Goal: Use online tool/utility: Utilize a website feature to perform a specific function

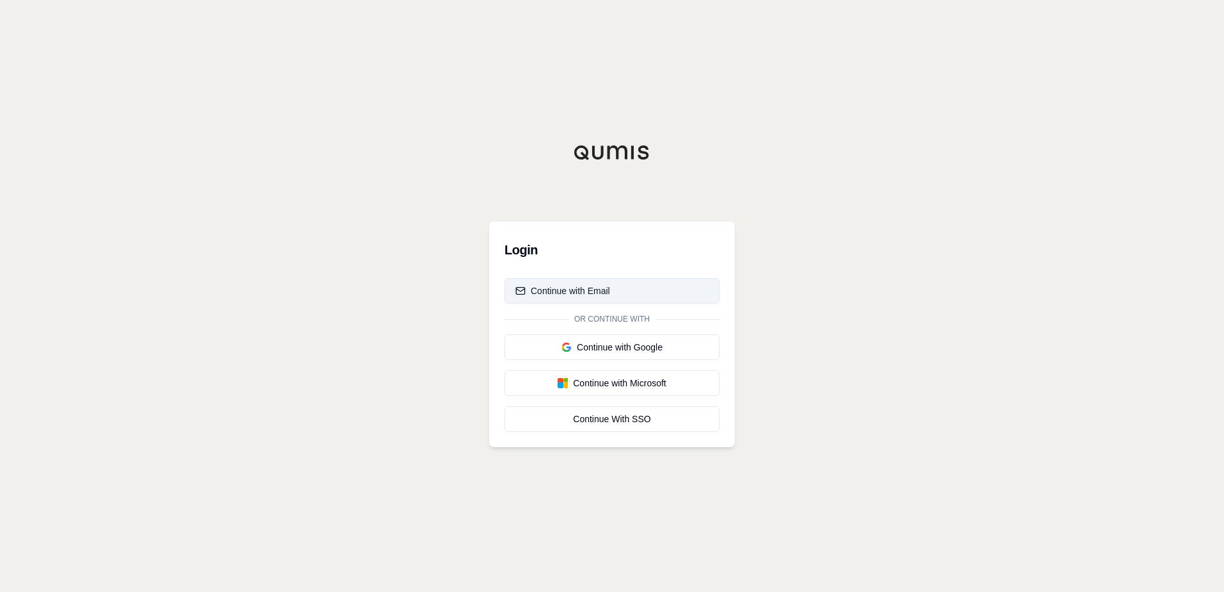
click at [601, 287] on div "Continue with Email" at bounding box center [562, 290] width 95 height 13
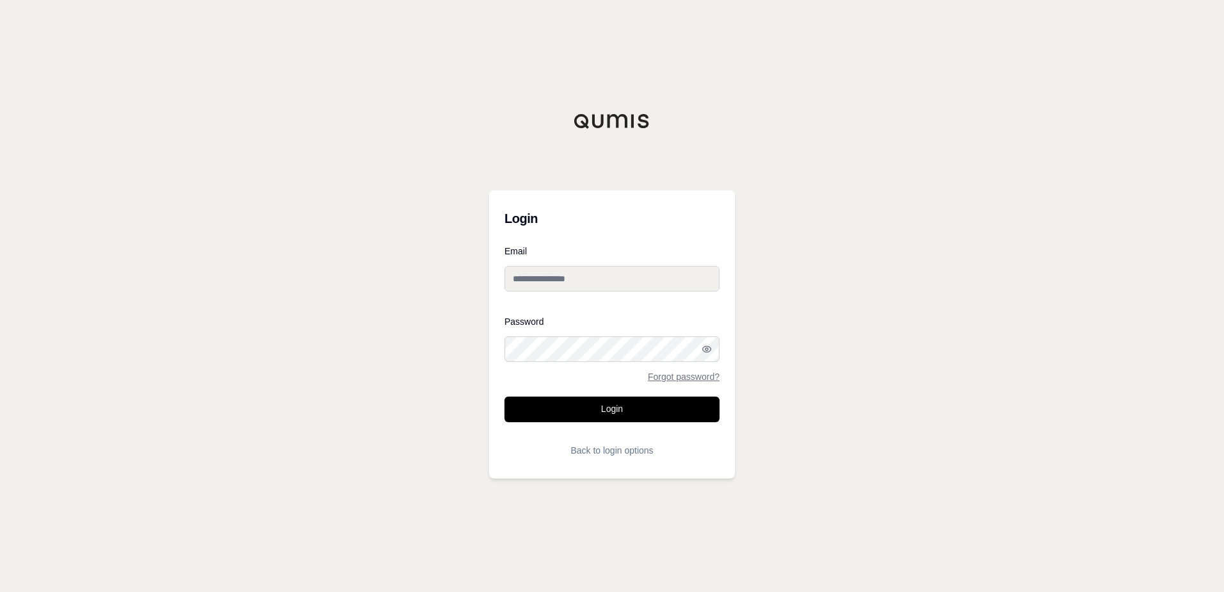
type input "**********"
click at [584, 409] on button "Login" at bounding box center [611, 409] width 215 height 26
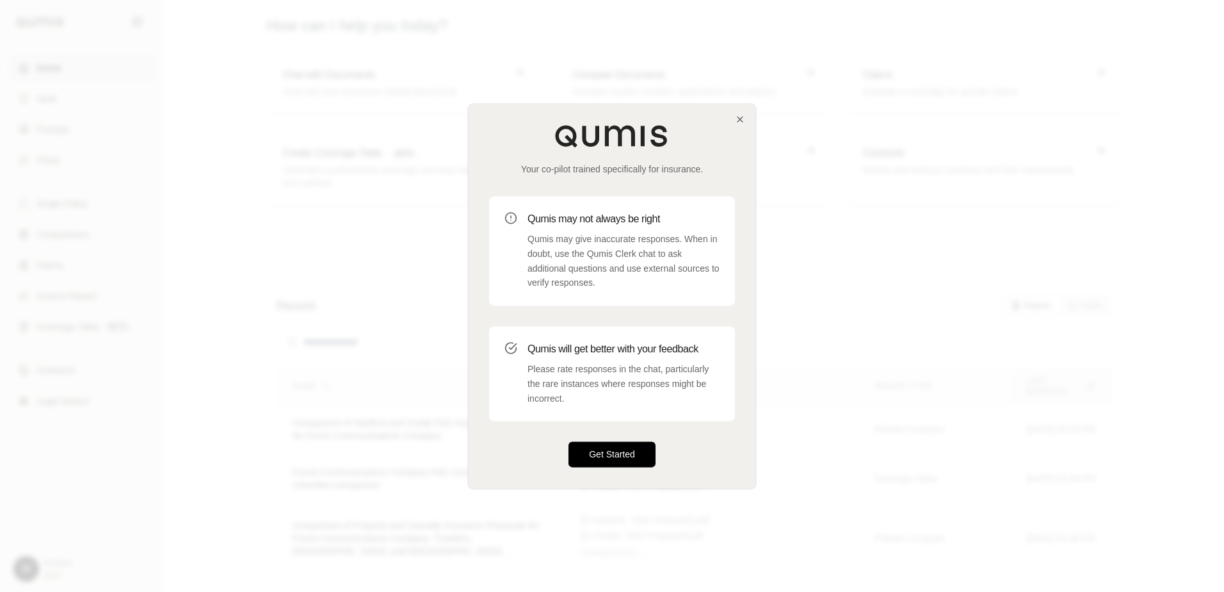
click at [629, 455] on button "Get Started" at bounding box center [611, 455] width 87 height 26
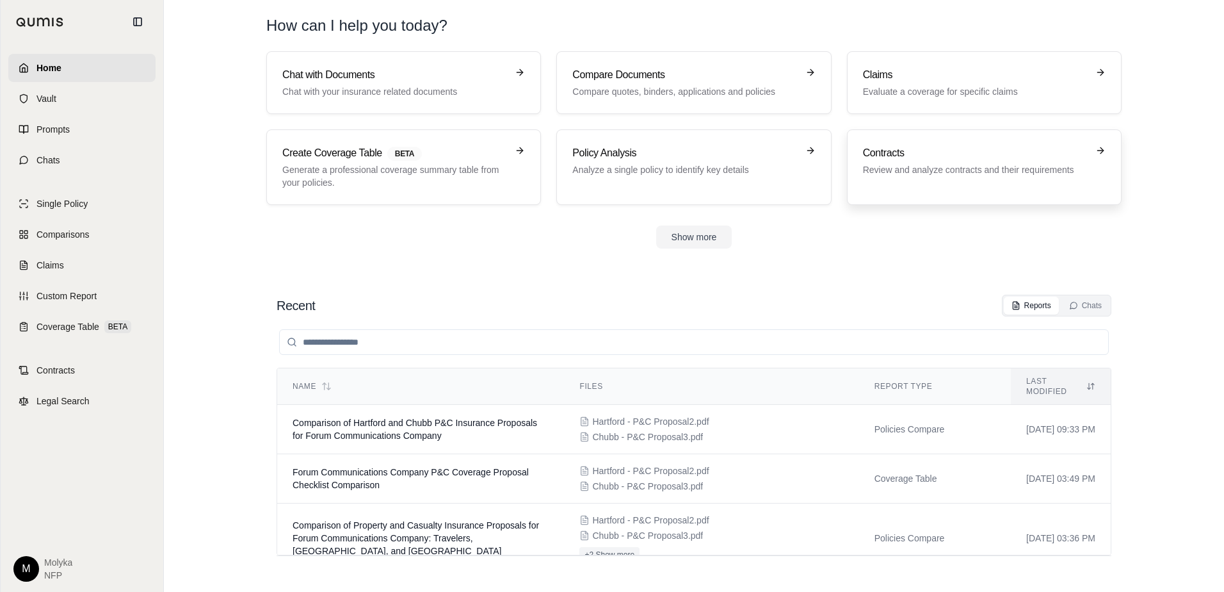
click at [932, 163] on p "Review and analyze contracts and their requirements" at bounding box center [975, 169] width 225 height 13
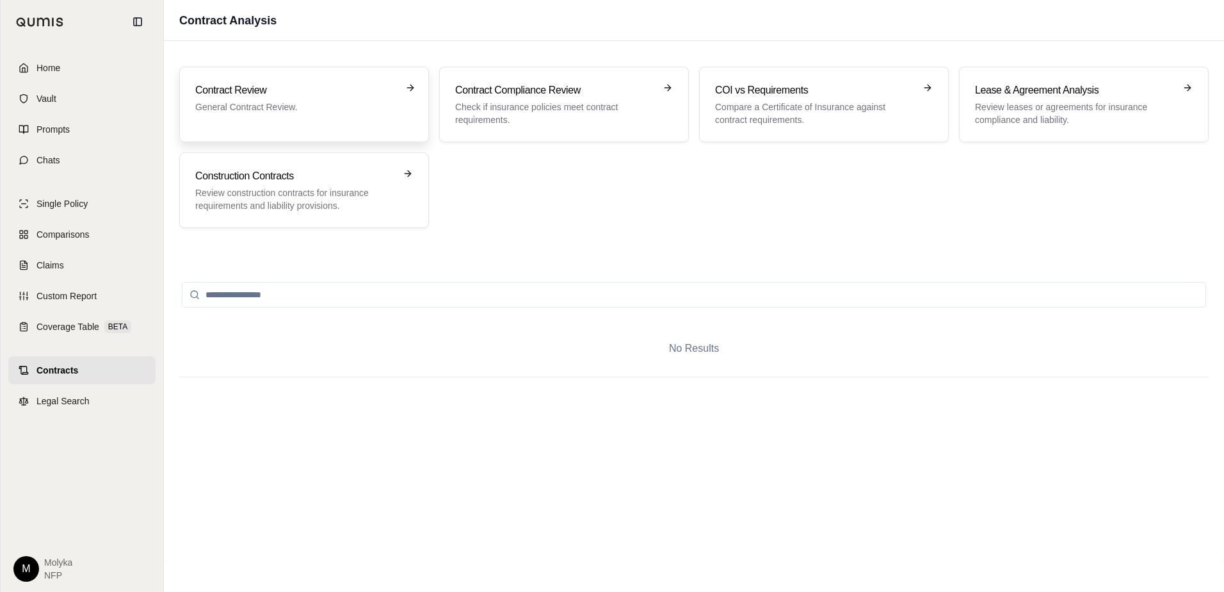
click at [307, 97] on h3 "Contract Review" at bounding box center [295, 90] width 200 height 15
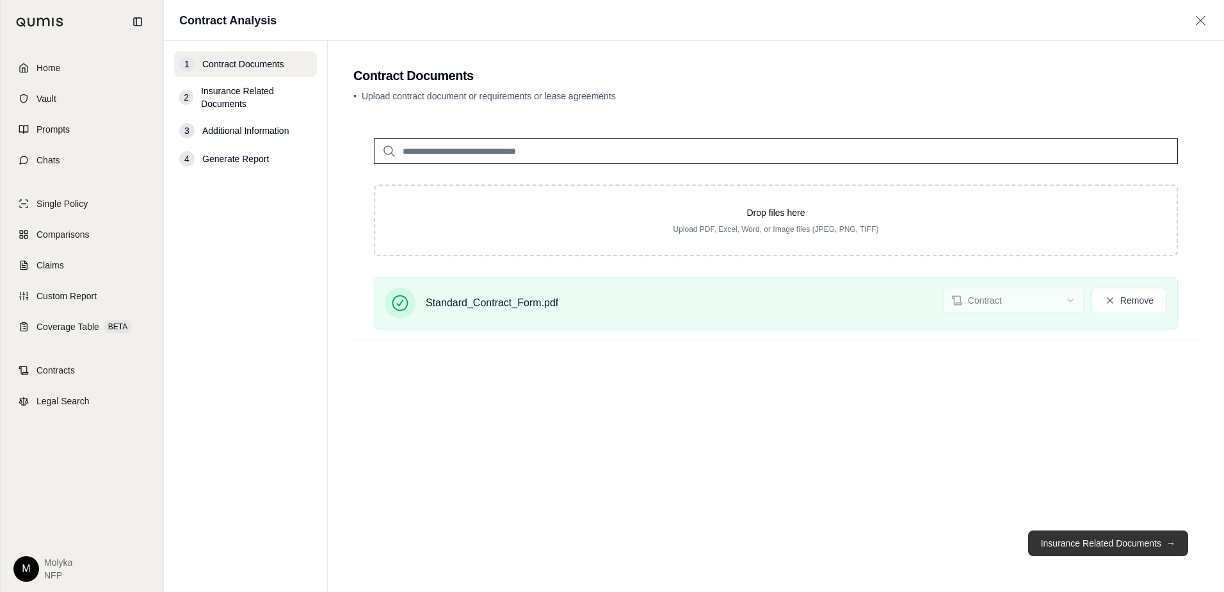
click at [1104, 538] on button "Insurance Related Documents →" at bounding box center [1108, 543] width 160 height 26
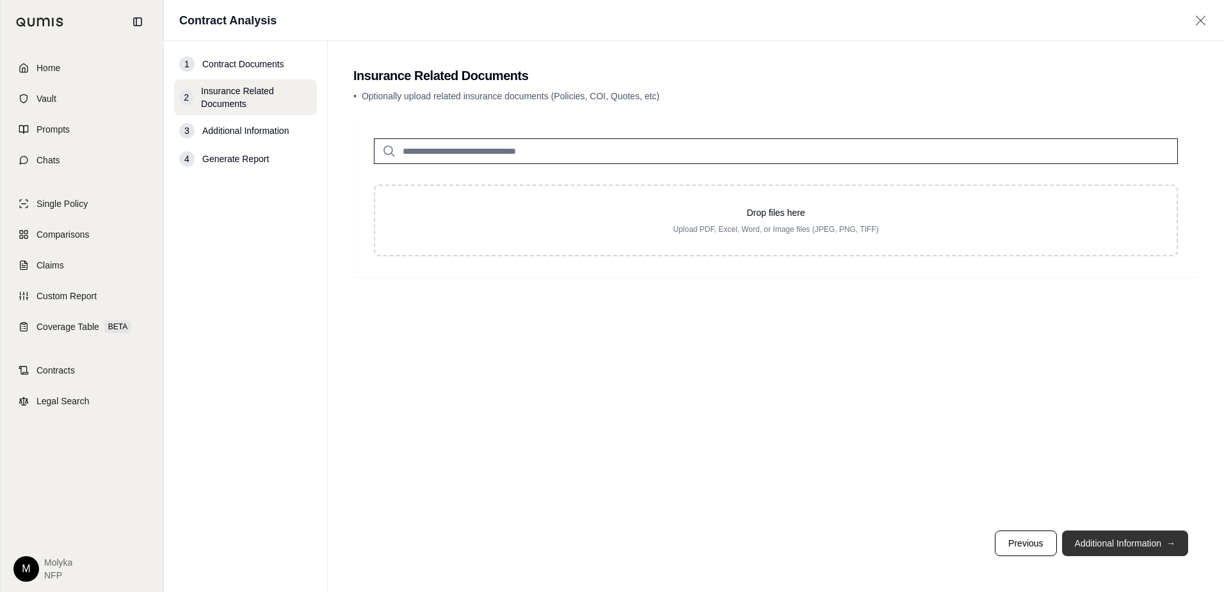
click at [1132, 540] on button "Additional Information →" at bounding box center [1125, 543] width 126 height 26
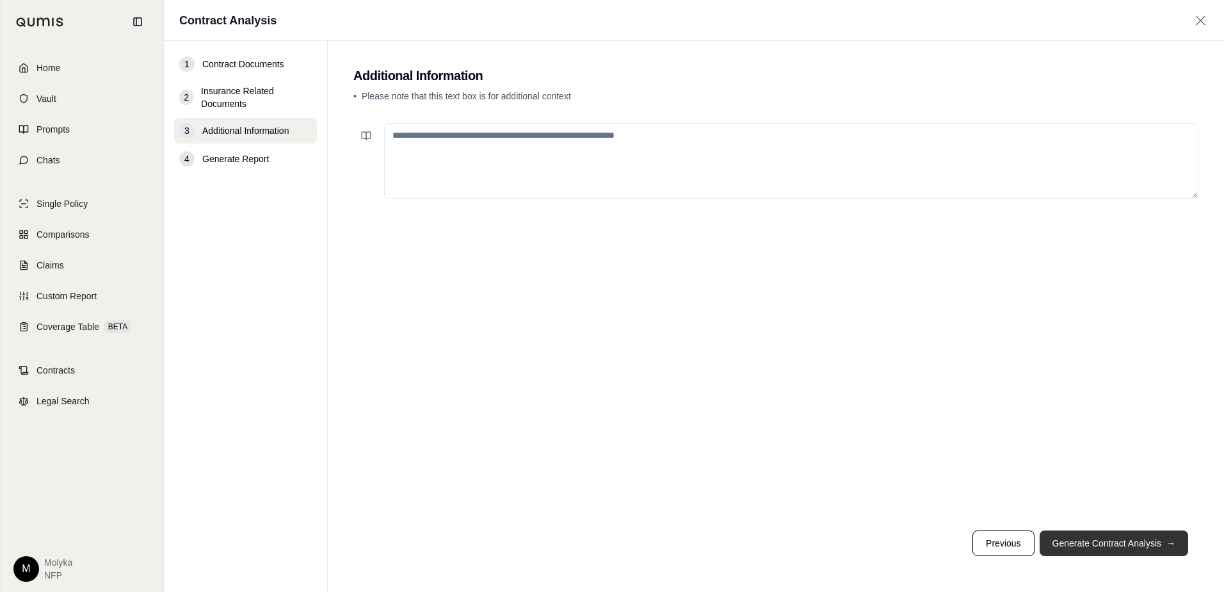
click at [1132, 540] on button "Generate Contract Analysis →" at bounding box center [1114, 543] width 149 height 26
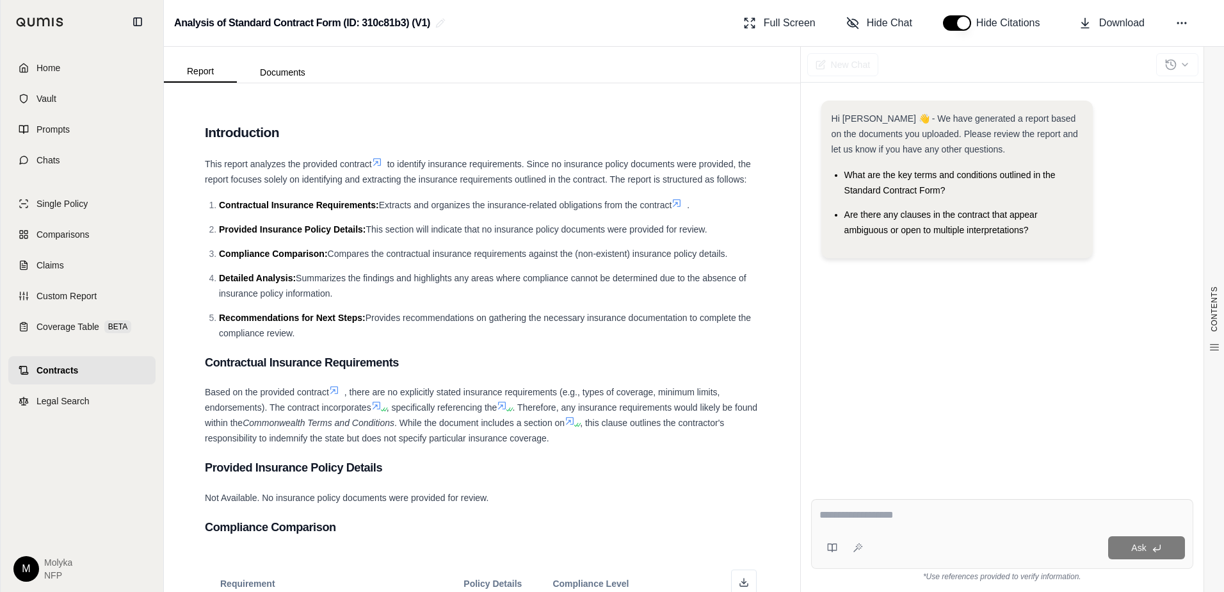
click at [979, 340] on div "Hi [PERSON_NAME] 👋 - We have generated a report based on the documents you uplo…" at bounding box center [1002, 284] width 382 height 388
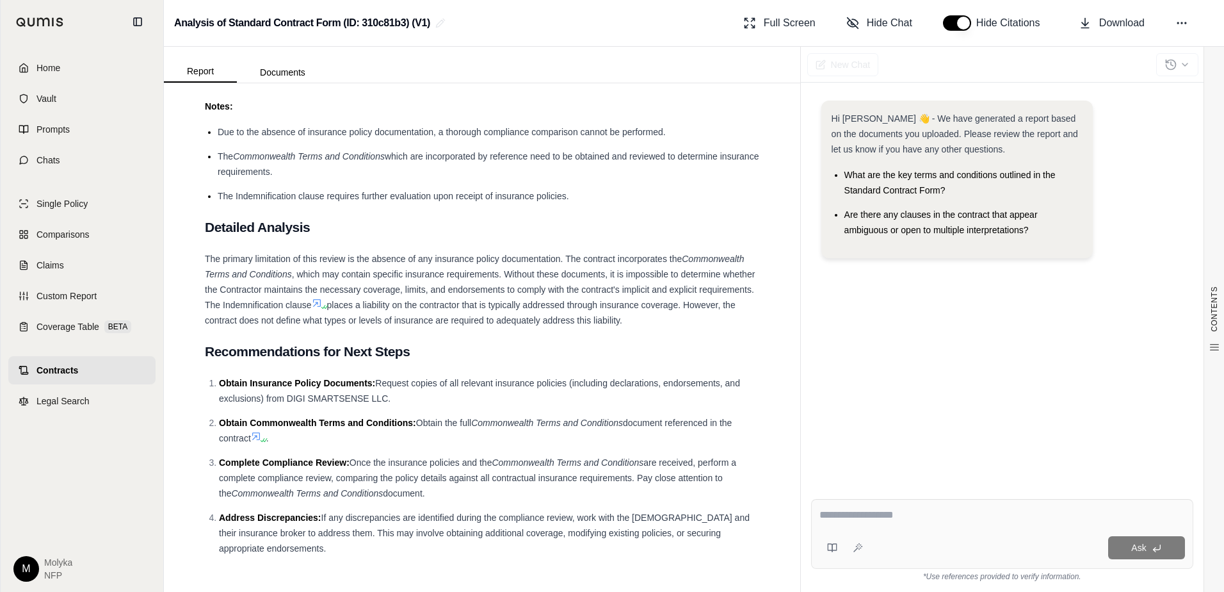
scroll to position [607, 0]
